Goal: Connect with others: Connect with other users

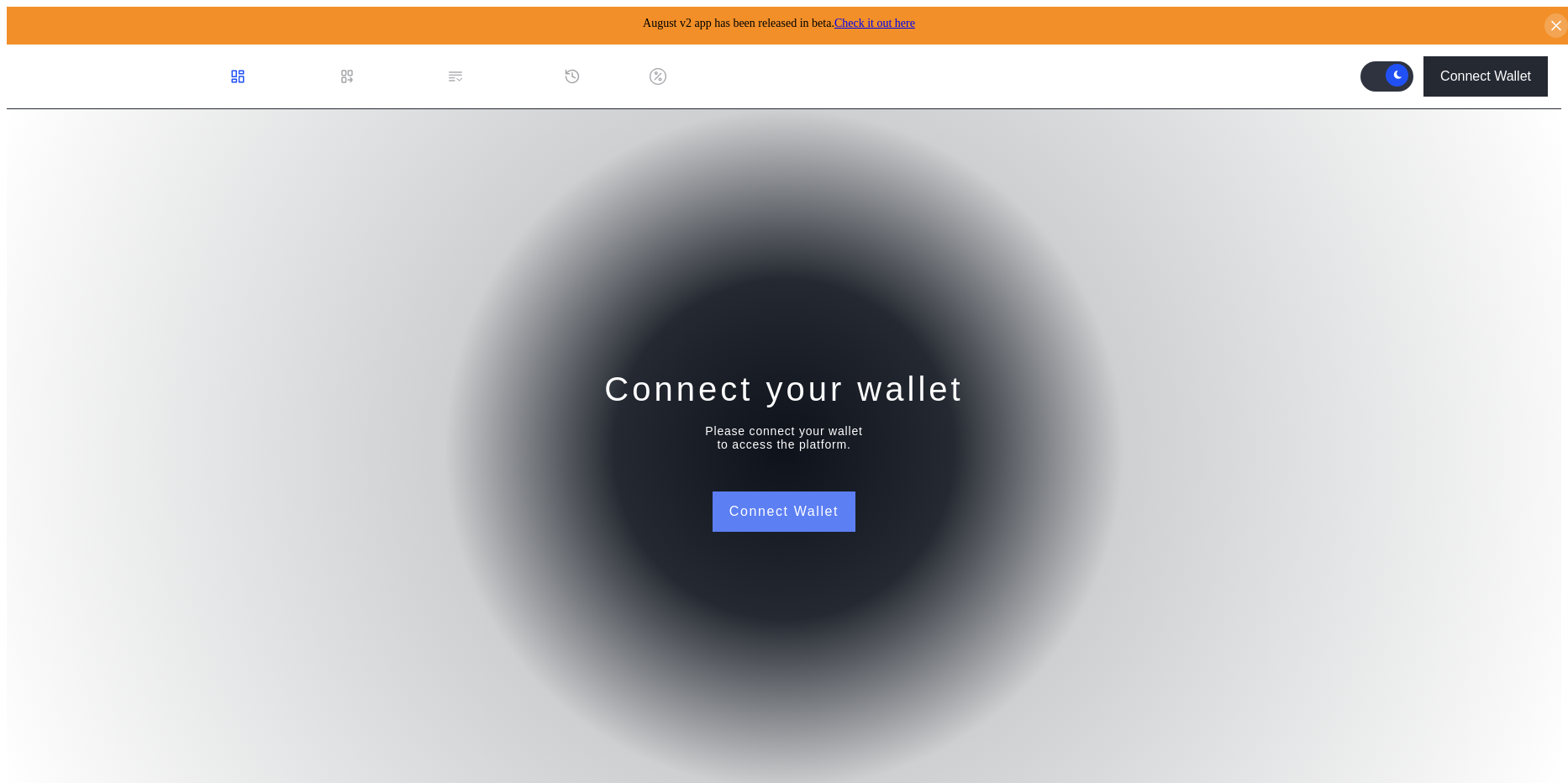
click at [813, 505] on button "Connect Wallet" at bounding box center [784, 512] width 143 height 40
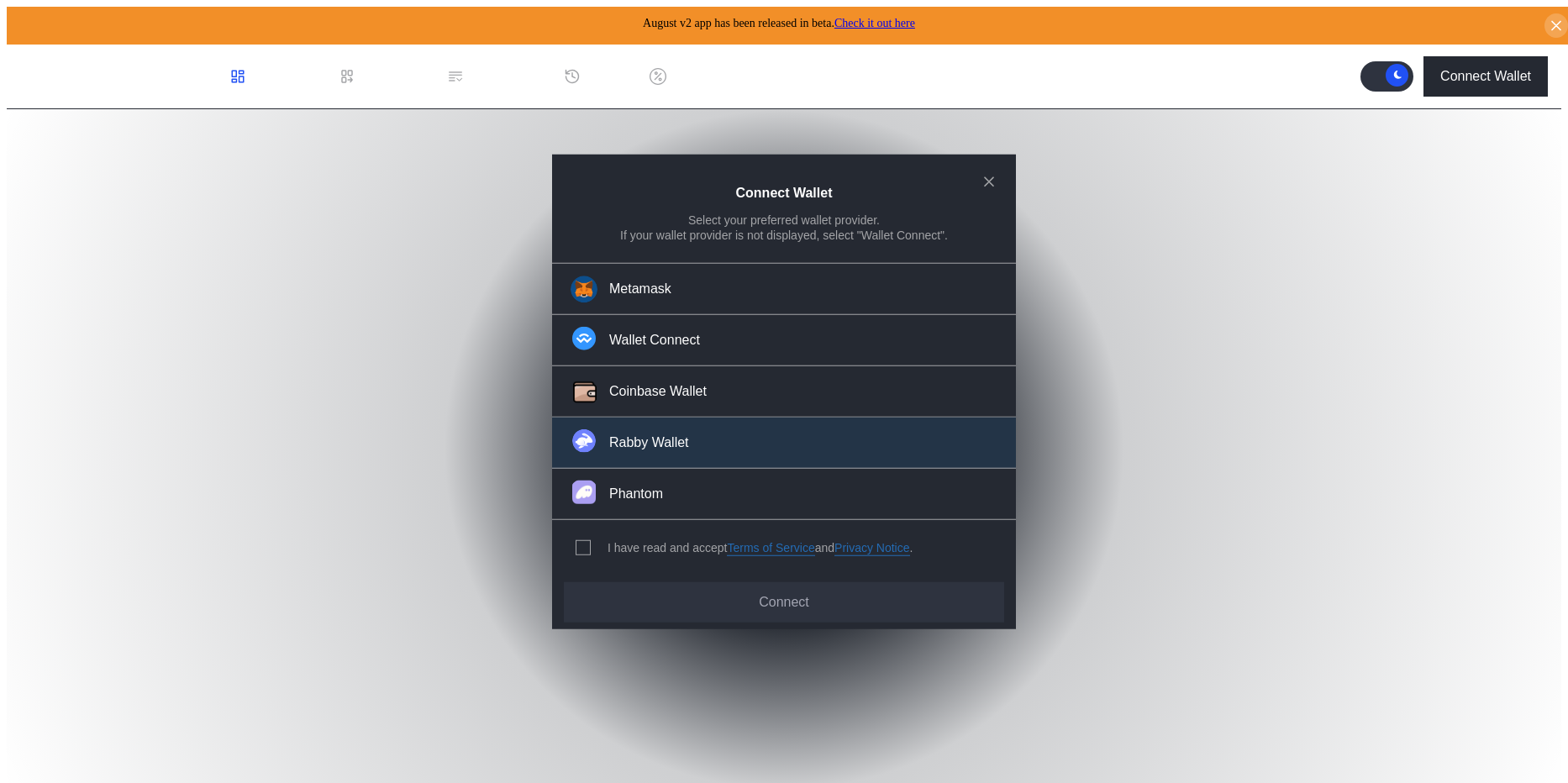
click at [772, 443] on button "Rabby Wallet" at bounding box center [784, 444] width 464 height 51
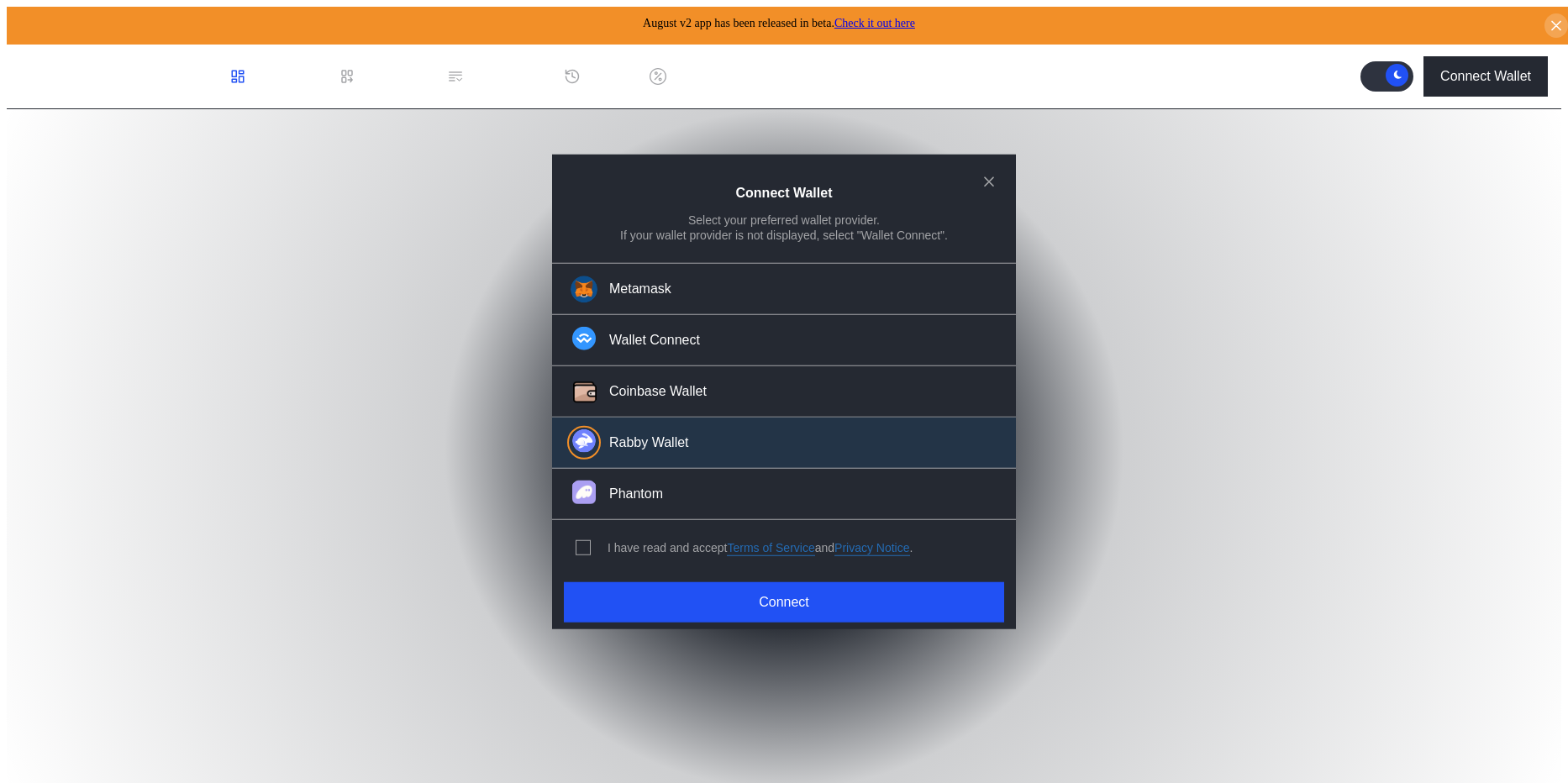
click at [680, 547] on div "I have read and accept Terms of Service and Privacy Notice ." at bounding box center [761, 548] width 305 height 16
click at [579, 542] on span "modal" at bounding box center [583, 548] width 14 height 14
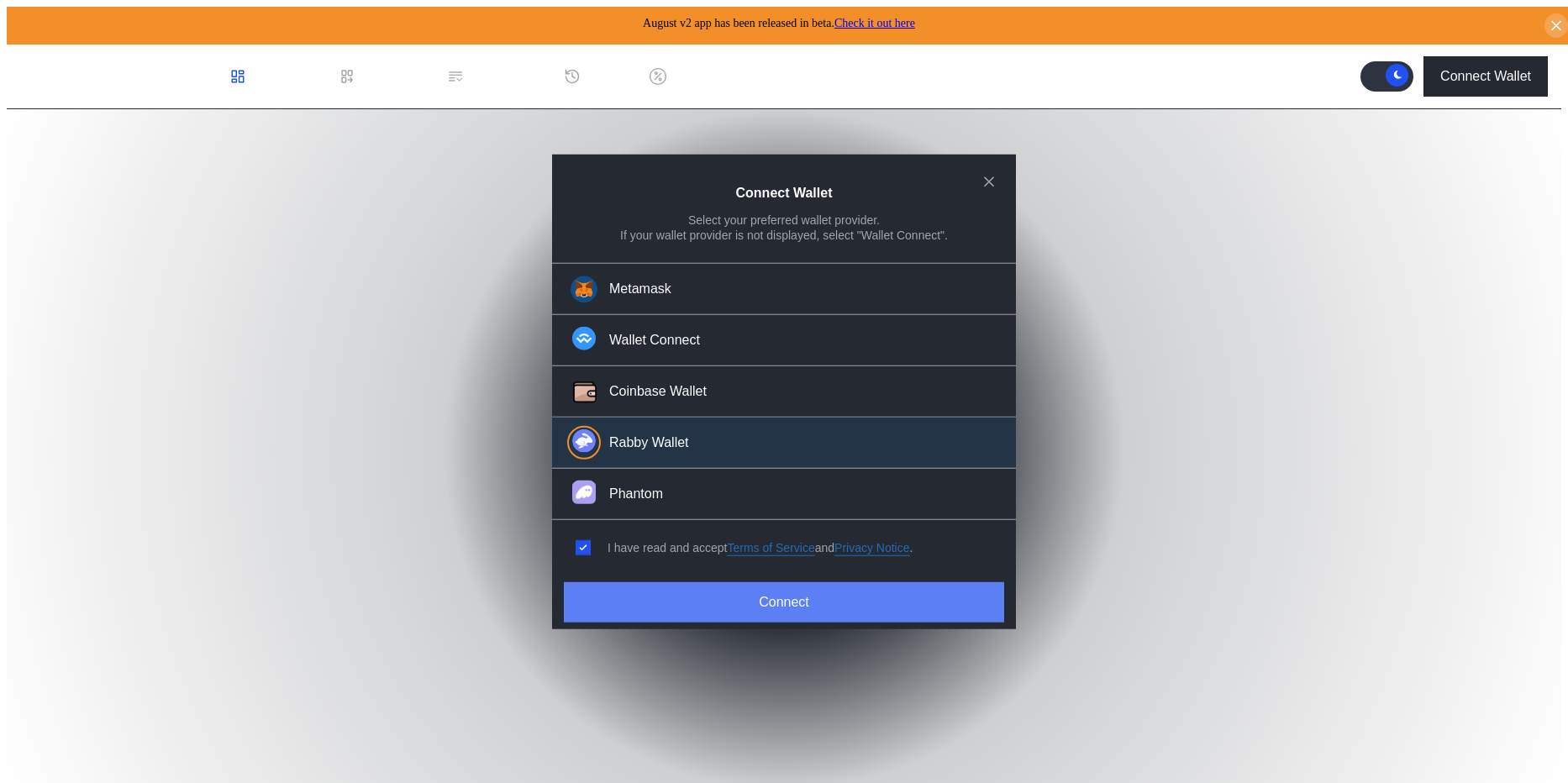
click at [636, 601] on button "Connect" at bounding box center [784, 601] width 440 height 40
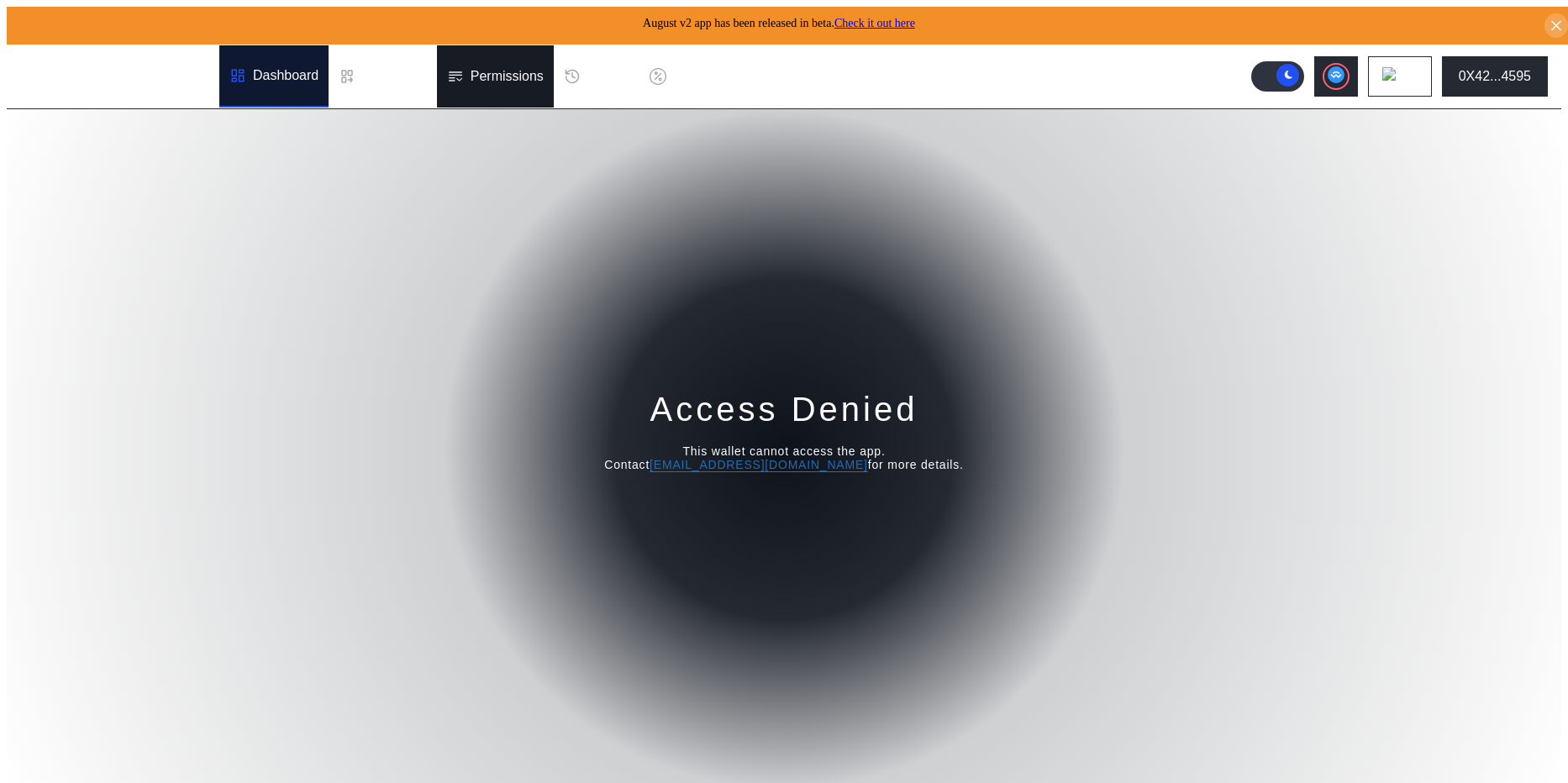
click at [518, 58] on div "Permissions" at bounding box center [495, 76] width 117 height 62
click at [112, 67] on icon ".cls-1 { fill: #fff; stroke-width: 0px; }" at bounding box center [100, 77] width 159 height 20
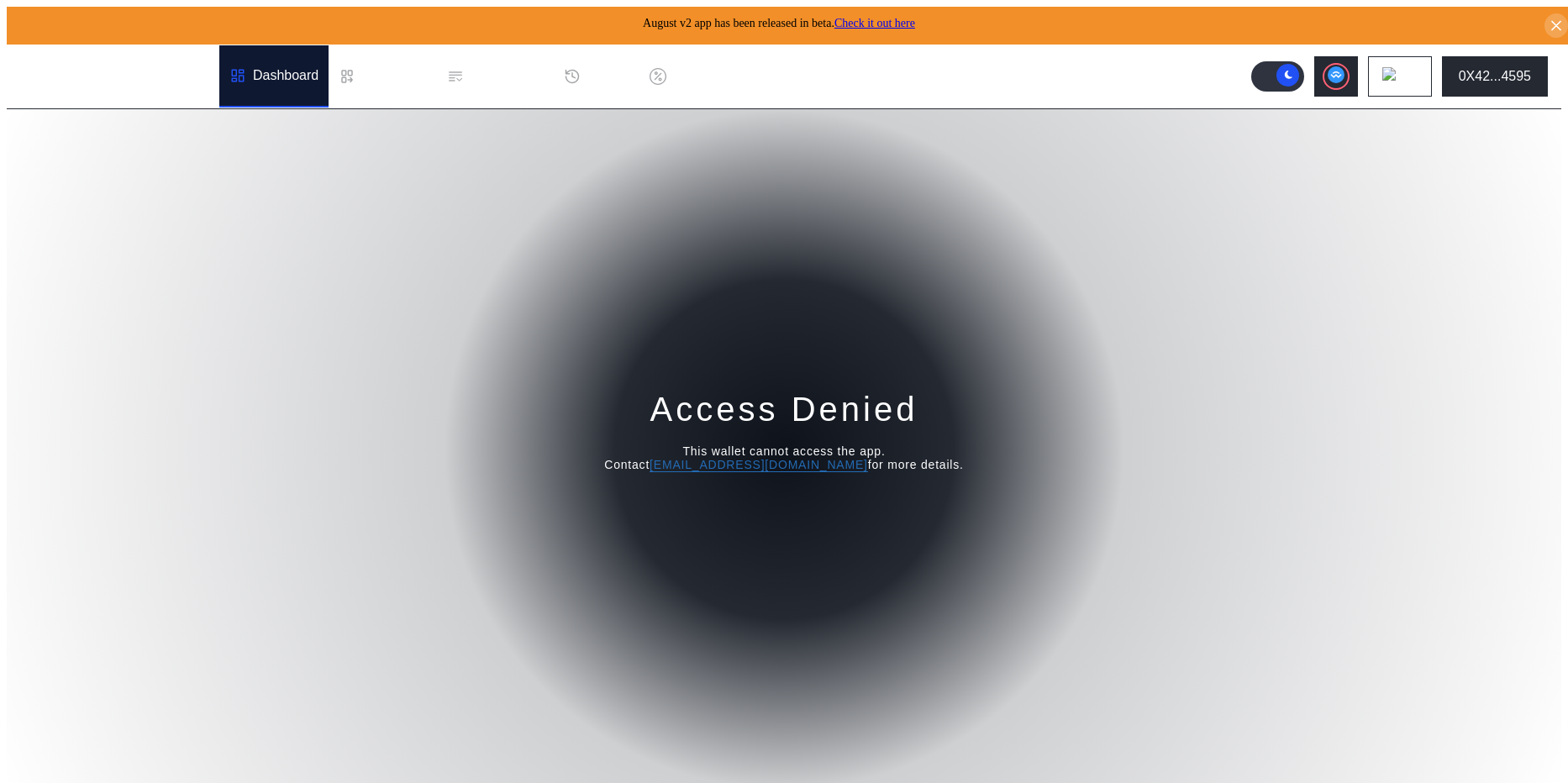
drag, startPoint x: 657, startPoint y: 390, endPoint x: 987, endPoint y: 478, distance: 341.5
click at [987, 478] on div "Access Denied This wallet cannot access the app. Contact [EMAIL_ADDRESS][DOMAIN…" at bounding box center [784, 450] width 1554 height 681
